Goal: Find contact information: Find specific fact

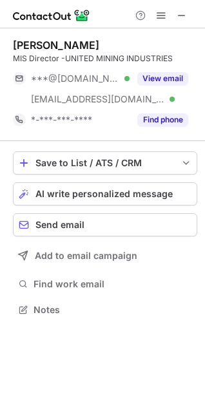
scroll to position [301, 205]
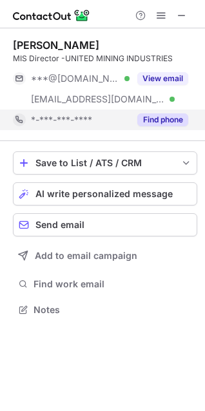
click at [175, 118] on button "Find phone" at bounding box center [162, 119] width 51 height 13
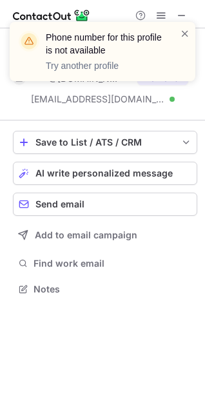
scroll to position [280, 205]
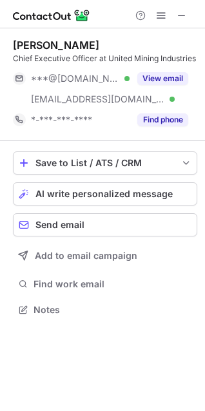
scroll to position [301, 205]
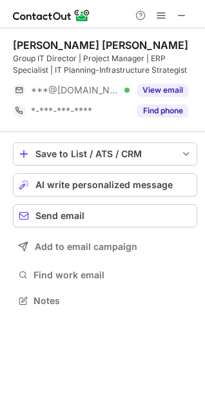
scroll to position [292, 205]
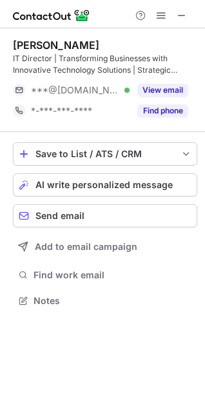
scroll to position [292, 205]
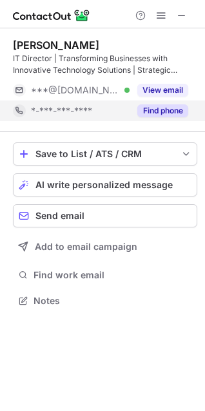
click at [101, 112] on div "*-***-***-****" at bounding box center [80, 111] width 99 height 12
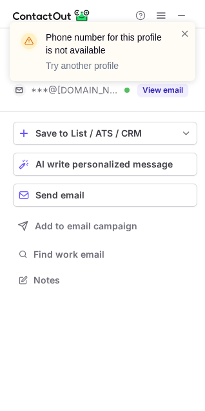
scroll to position [271, 205]
click at [180, 16] on div "Phone number for this profile is not available Try another profile" at bounding box center [102, 56] width 206 height 95
click at [186, 36] on span at bounding box center [185, 33] width 10 height 13
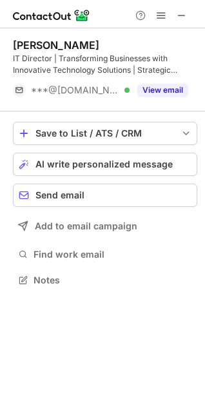
click at [180, 12] on span at bounding box center [182, 15] width 10 height 10
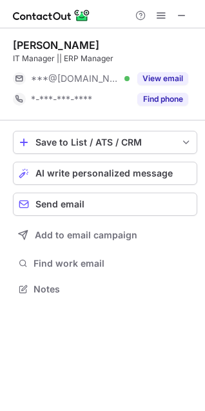
scroll to position [280, 205]
